Goal: Entertainment & Leisure: Consume media (video, audio)

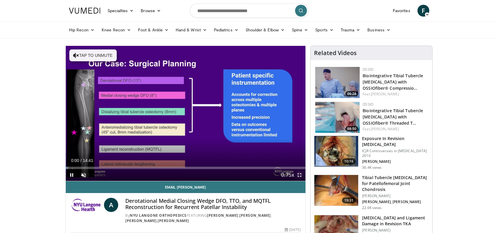
click at [299, 172] on span "Video Player" at bounding box center [300, 175] width 12 height 12
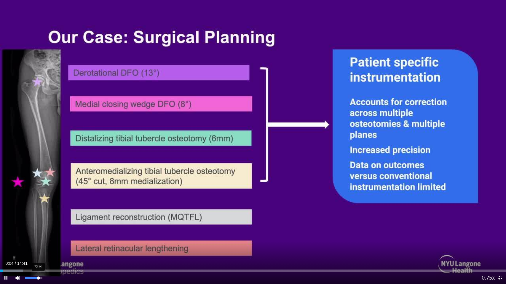
drag, startPoint x: 26, startPoint y: 278, endPoint x: 38, endPoint y: 278, distance: 12.1
click at [38, 233] on div "Volume Level" at bounding box center [31, 278] width 13 height 2
click at [36, 233] on div "Volume Level" at bounding box center [30, 278] width 11 height 2
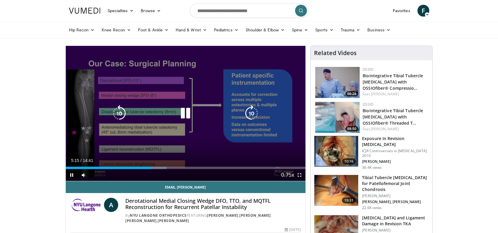
click at [216, 100] on div "80 seconds Tap to unmute" at bounding box center [186, 113] width 240 height 135
